Goal: Navigation & Orientation: Find specific page/section

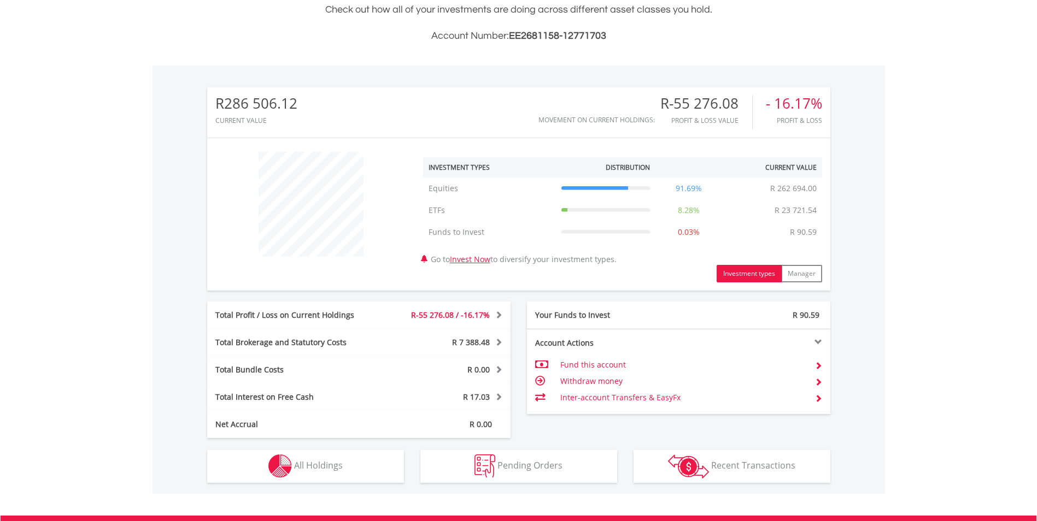
scroll to position [105, 208]
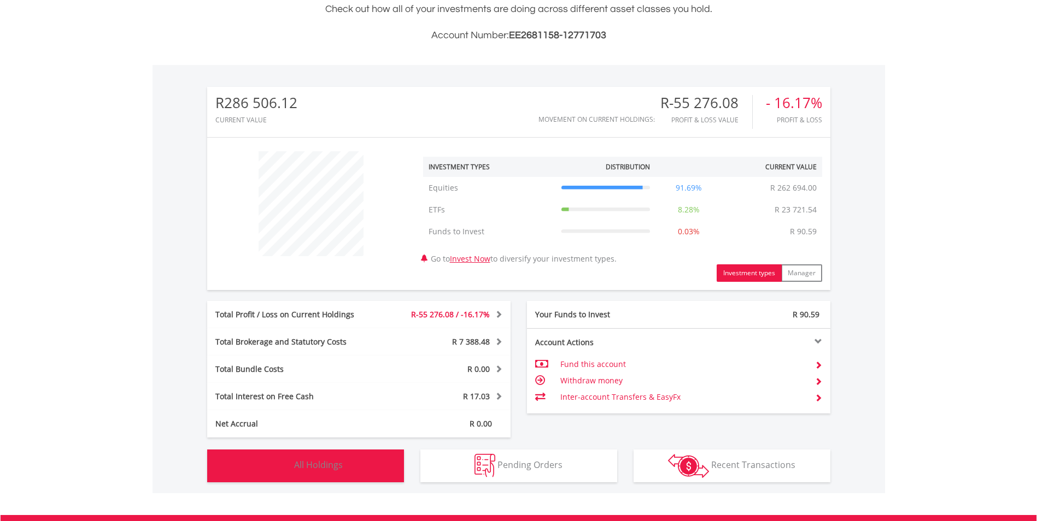
click at [266, 470] on button "Holdings All Holdings" at bounding box center [305, 466] width 197 height 33
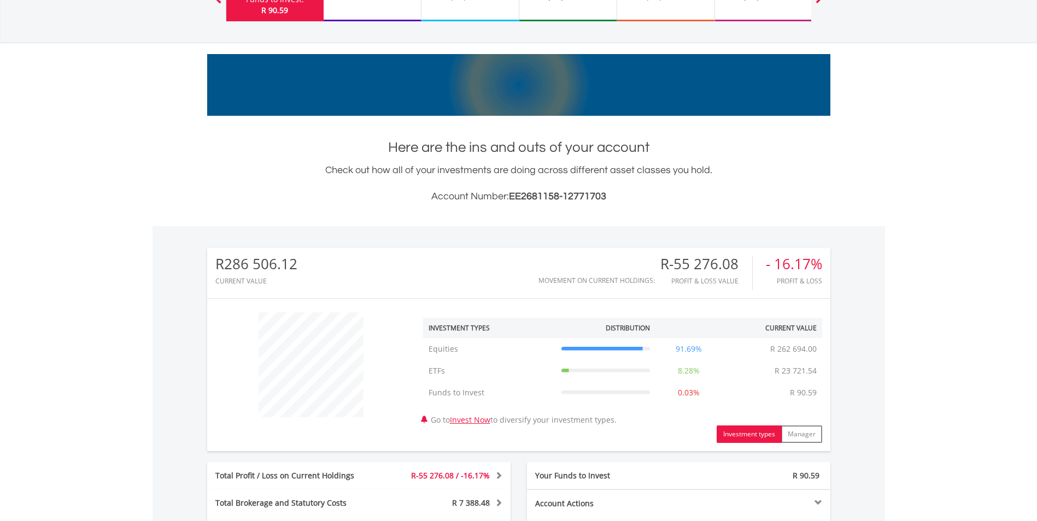
scroll to position [0, 0]
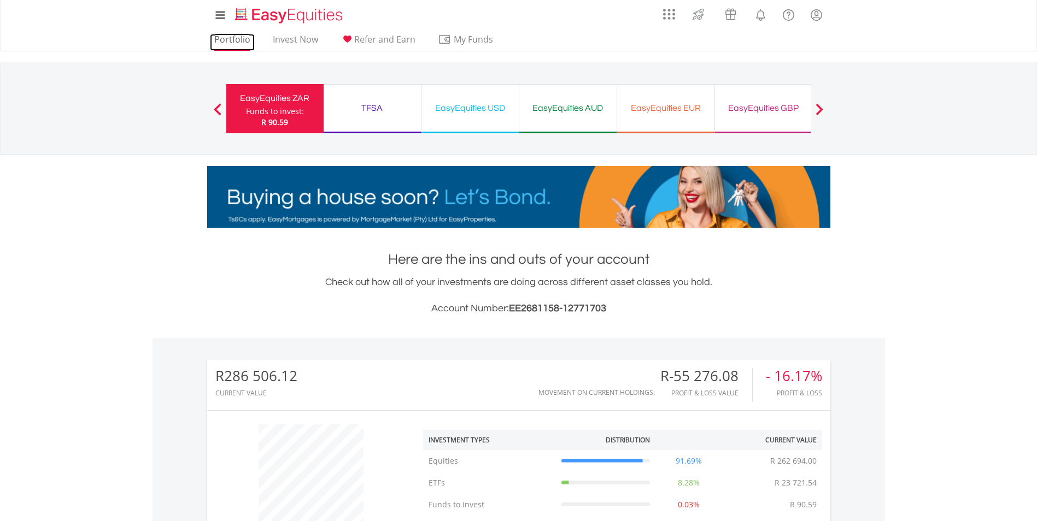
click at [213, 37] on link "Portfolio" at bounding box center [232, 42] width 45 height 17
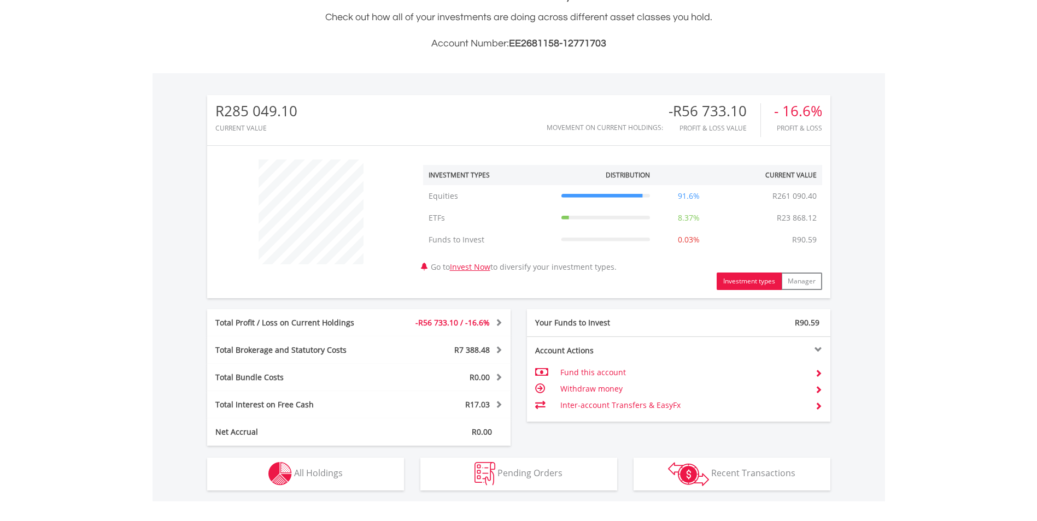
scroll to position [273, 0]
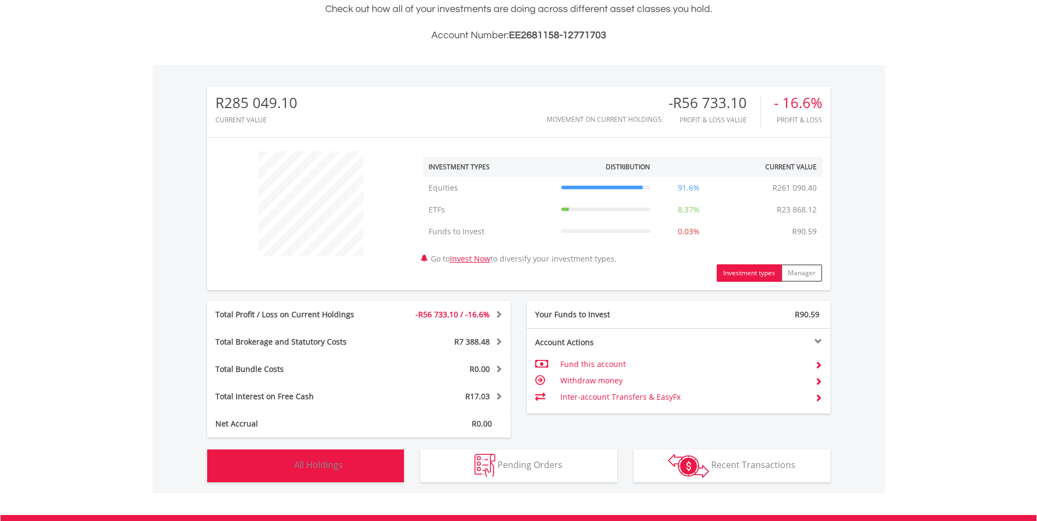
click at [358, 470] on button "Holdings All Holdings" at bounding box center [305, 466] width 197 height 33
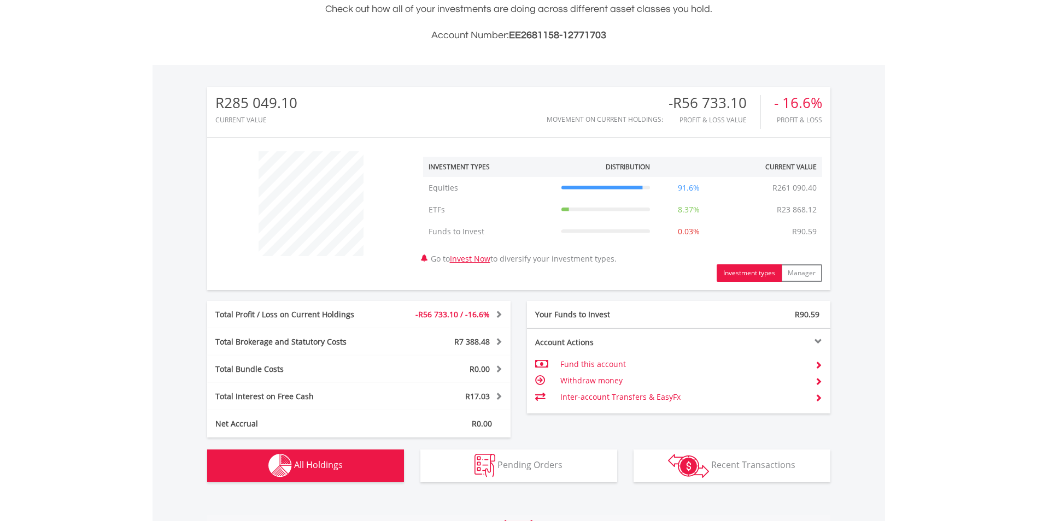
scroll to position [788, 0]
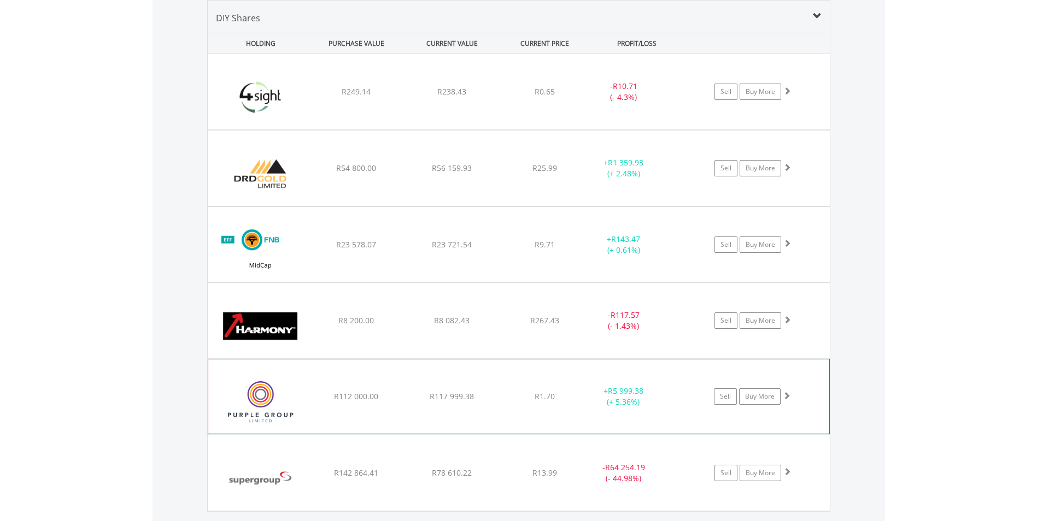
click at [406, 130] on div "﻿ Purple Group Limited R112 000.00 R117 999.38 R1.70 + R5 999.38 (+ 5.36%) Sell…" at bounding box center [519, 91] width 622 height 75
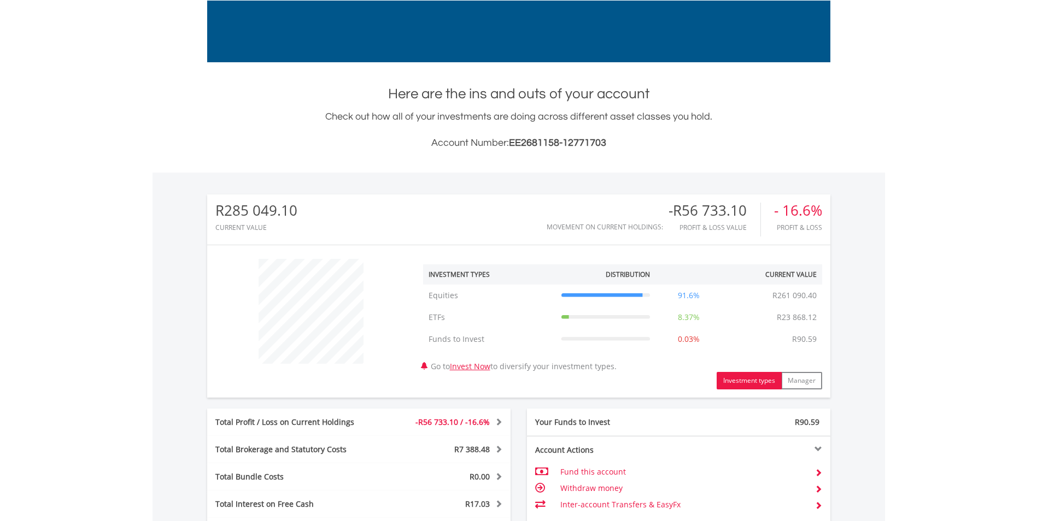
scroll to position [0, 0]
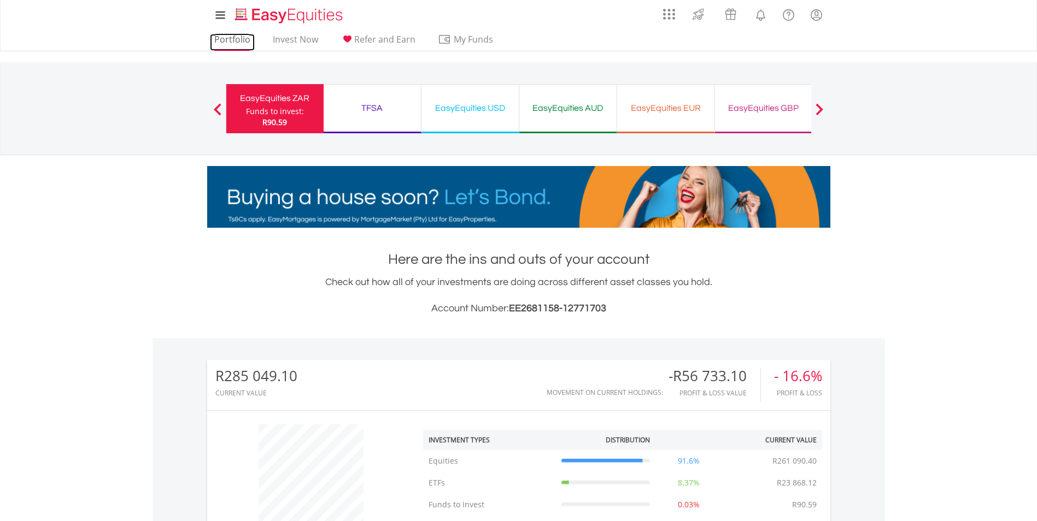
click at [236, 39] on link "Portfolio" at bounding box center [232, 42] width 45 height 17
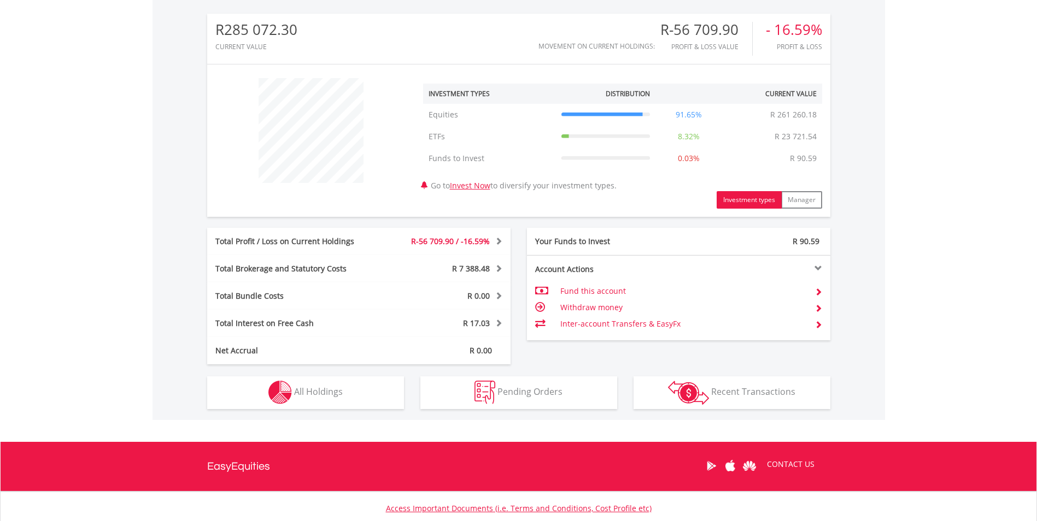
scroll to position [383, 0]
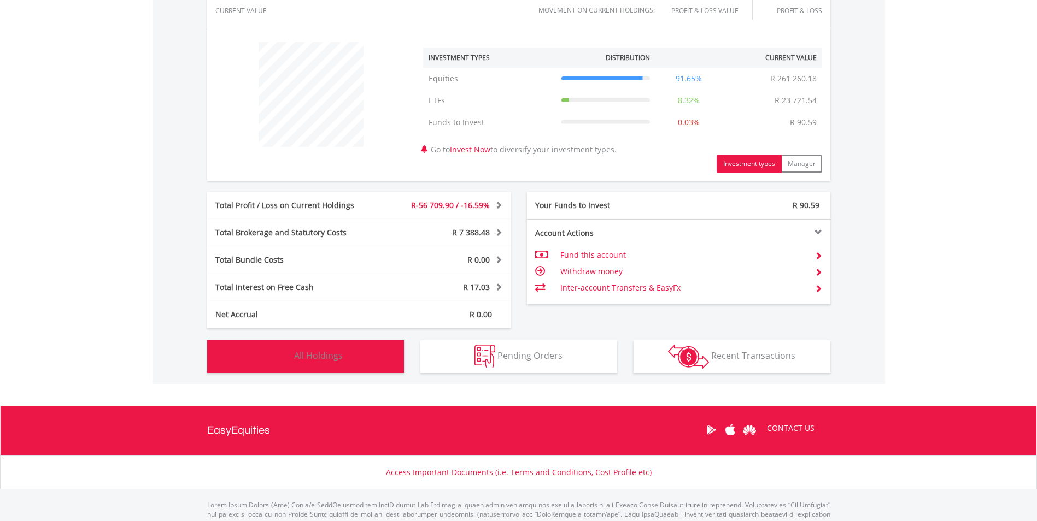
click at [334, 367] on button "Holdings All Holdings" at bounding box center [305, 356] width 197 height 33
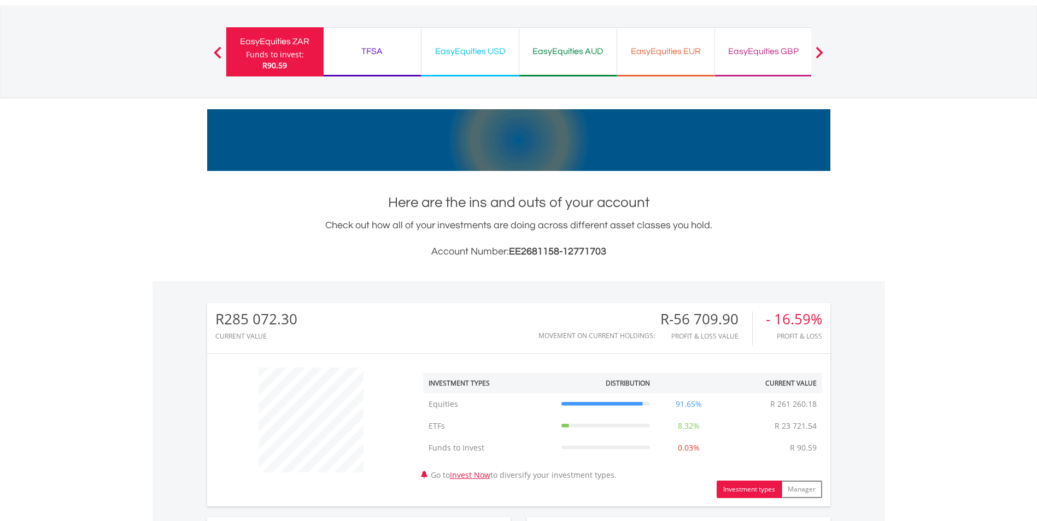
scroll to position [0, 0]
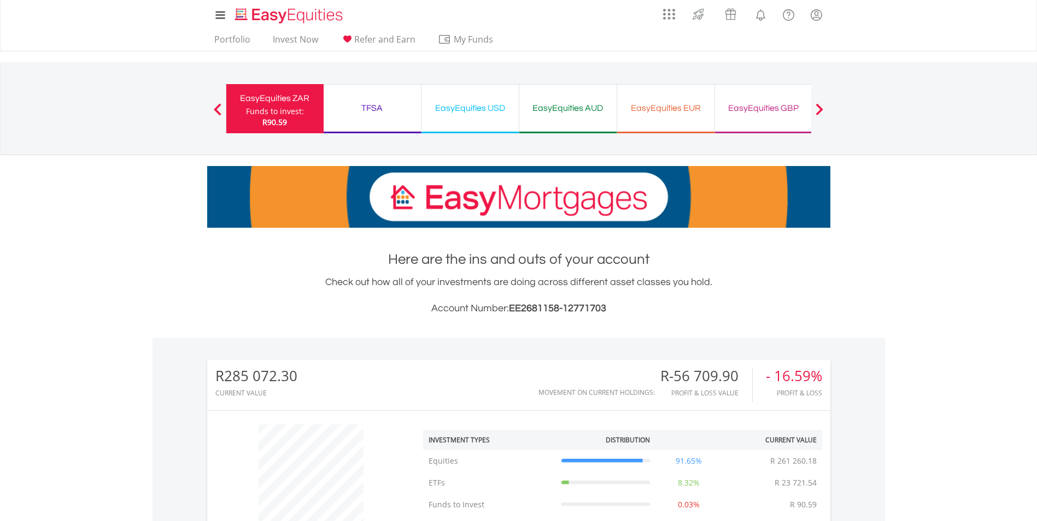
drag, startPoint x: 202, startPoint y: 54, endPoint x: 208, endPoint y: 43, distance: 12.2
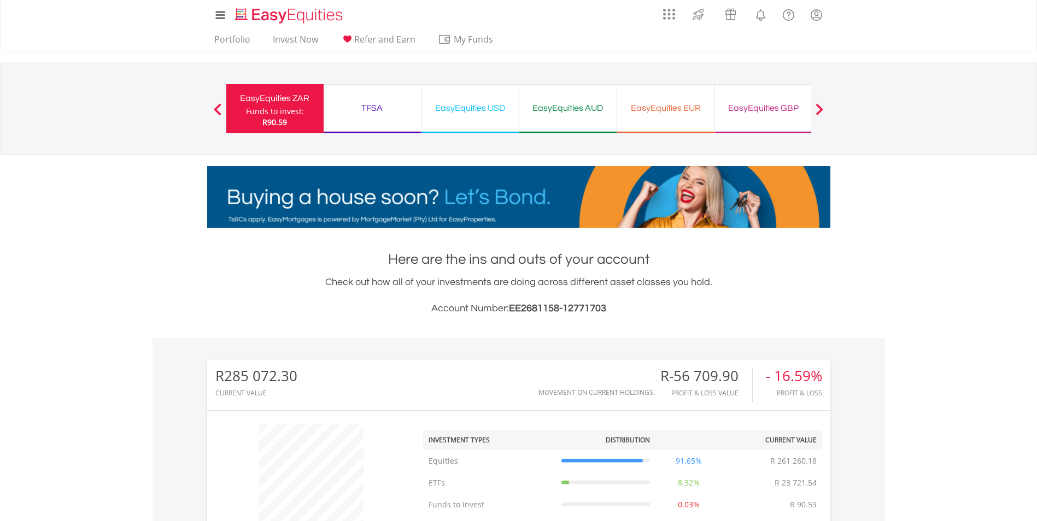
click at [207, 44] on div "My Investments Invest Now New Listings Sell My Recurring Investments Pending Or…" at bounding box center [518, 114] width 1037 height 228
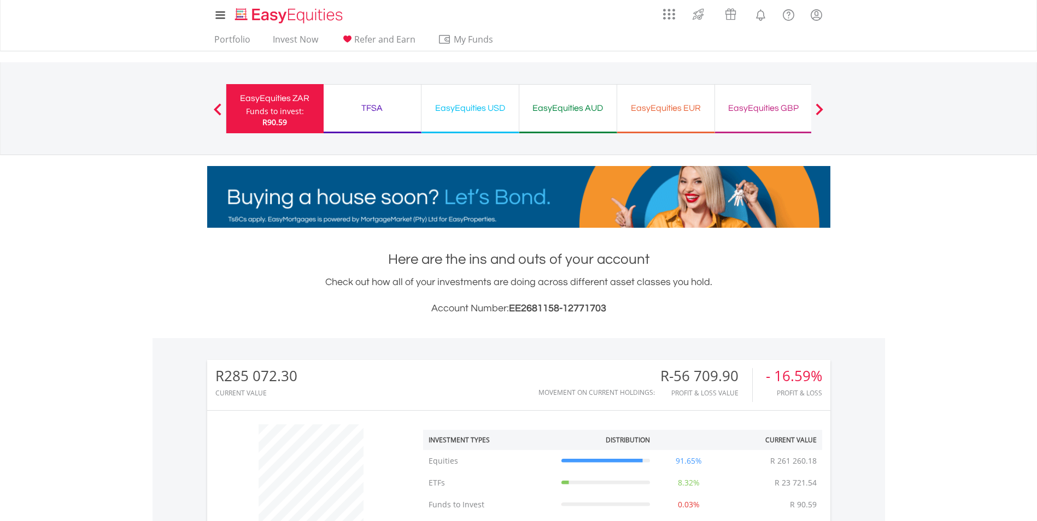
click at [208, 42] on ul "Portfolio Invest Now Refer and Earn My Funds Fund your accounts Withdraw Money …" at bounding box center [357, 40] width 300 height 21
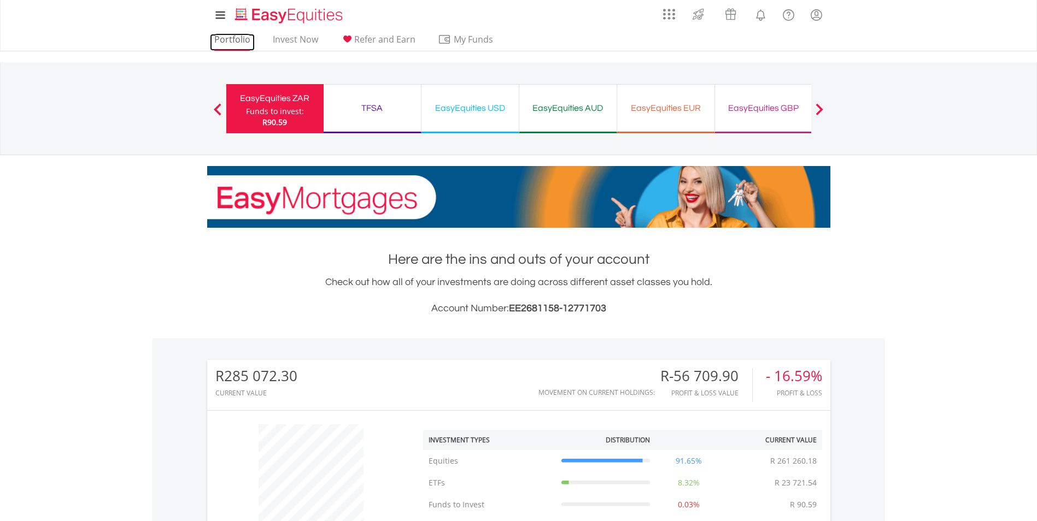
click at [219, 46] on link "Portfolio" at bounding box center [232, 42] width 45 height 17
